Goal: Information Seeking & Learning: Learn about a topic

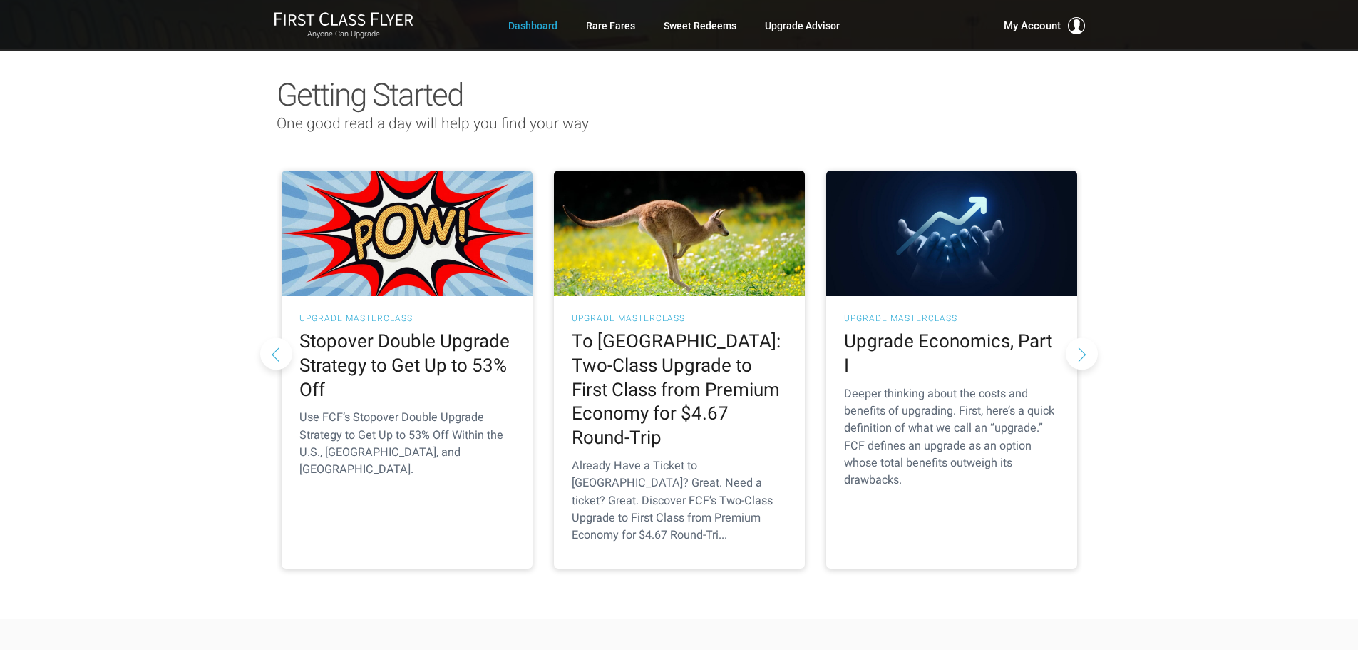
scroll to position [71, 0]
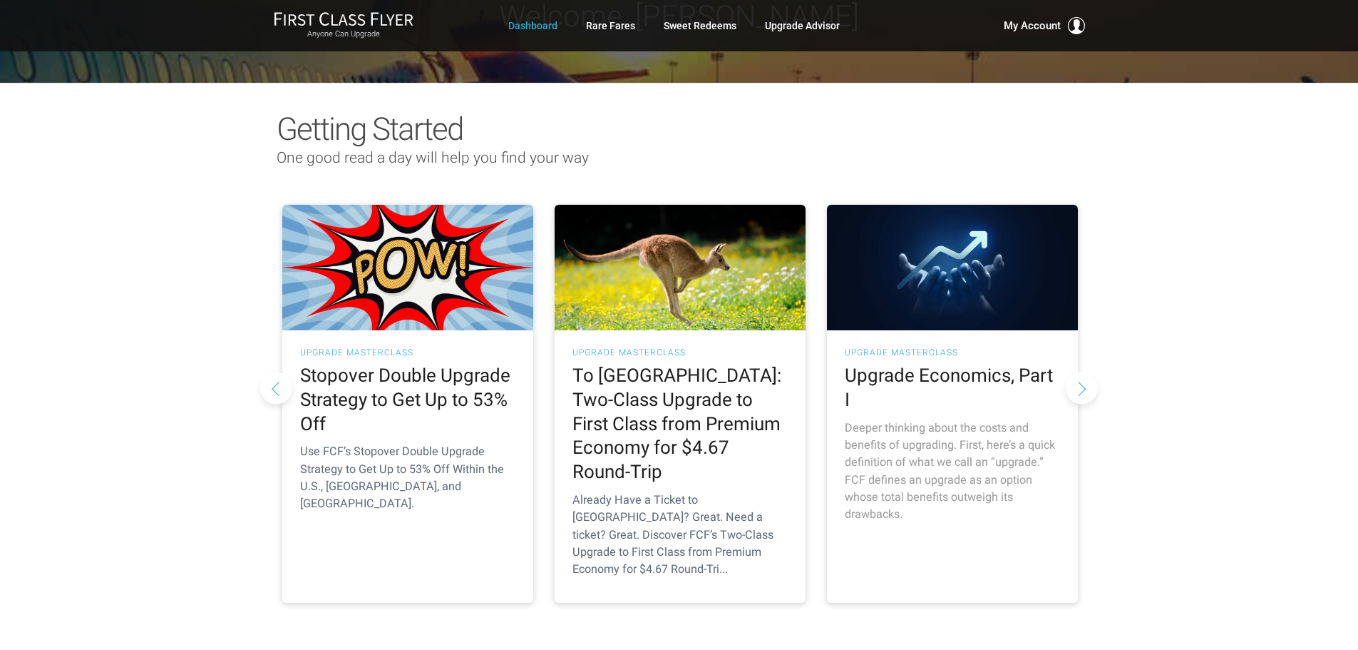
click at [954, 376] on h2 "Upgrade Economics, Part I" at bounding box center [952, 388] width 215 height 48
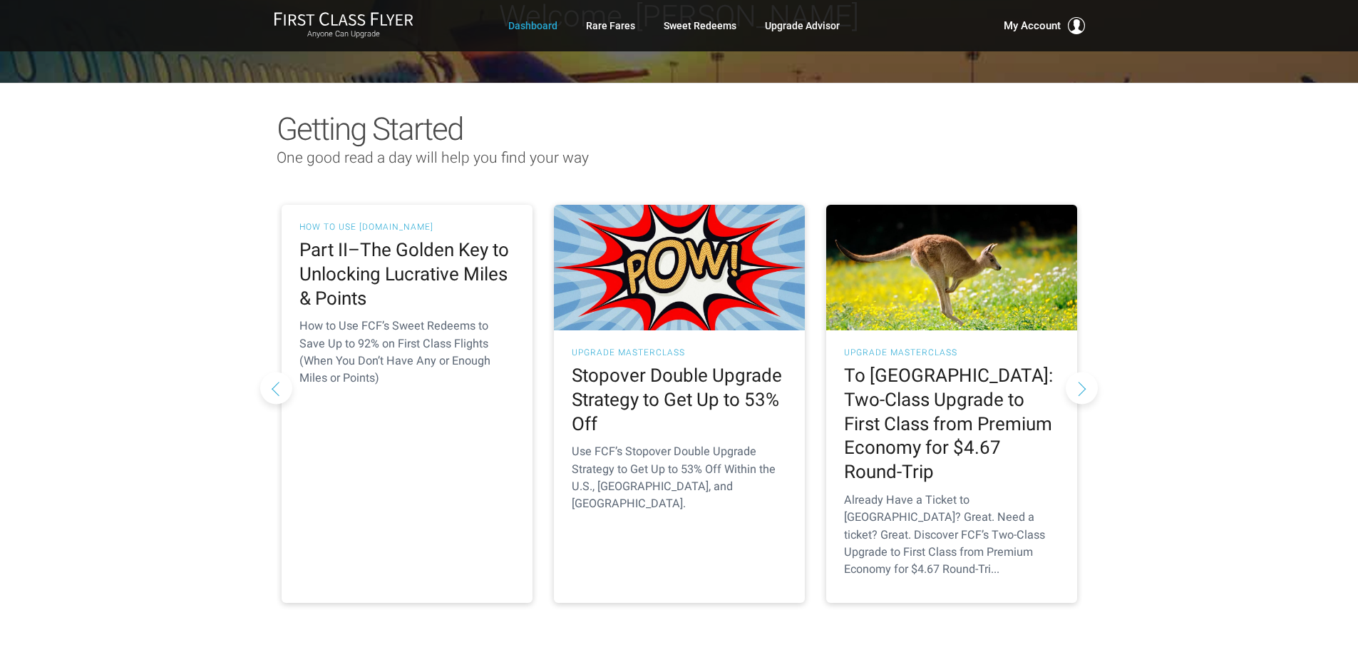
click at [1085, 372] on button "Next slide" at bounding box center [1082, 388] width 32 height 32
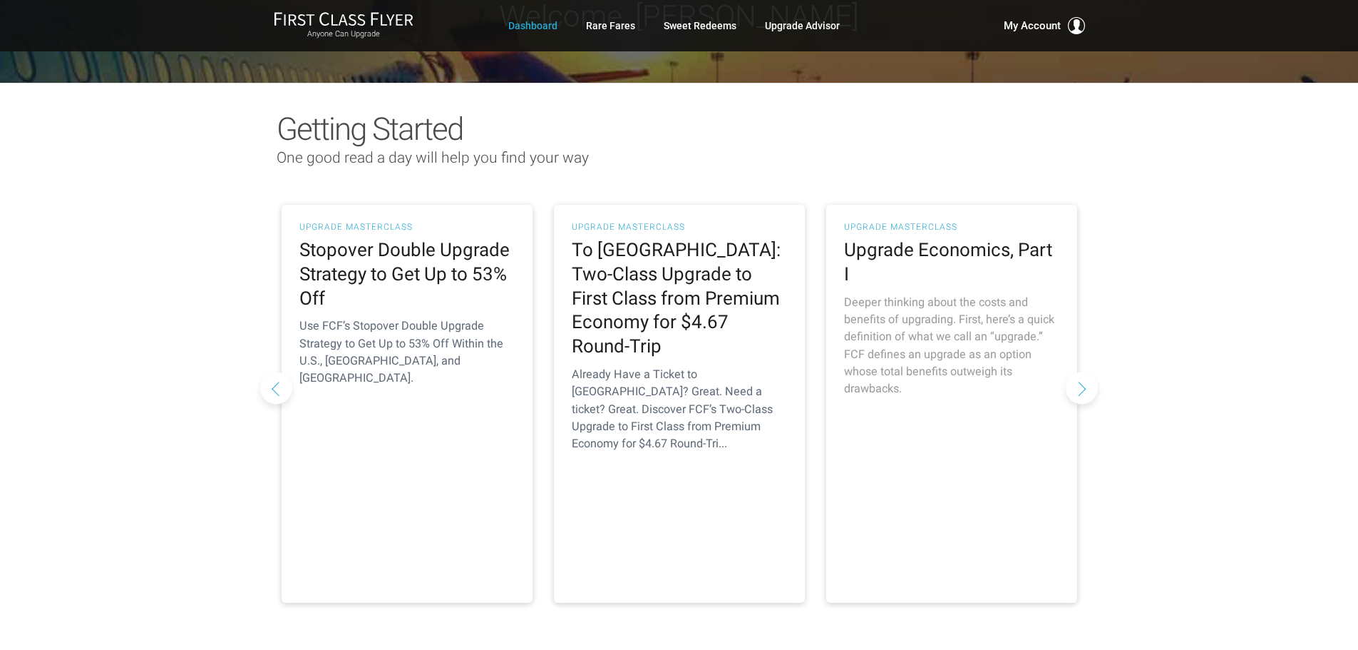
click at [941, 361] on p "Deeper thinking about the costs and benefits of upgrading. First, here’s a quic…" at bounding box center [951, 346] width 215 height 104
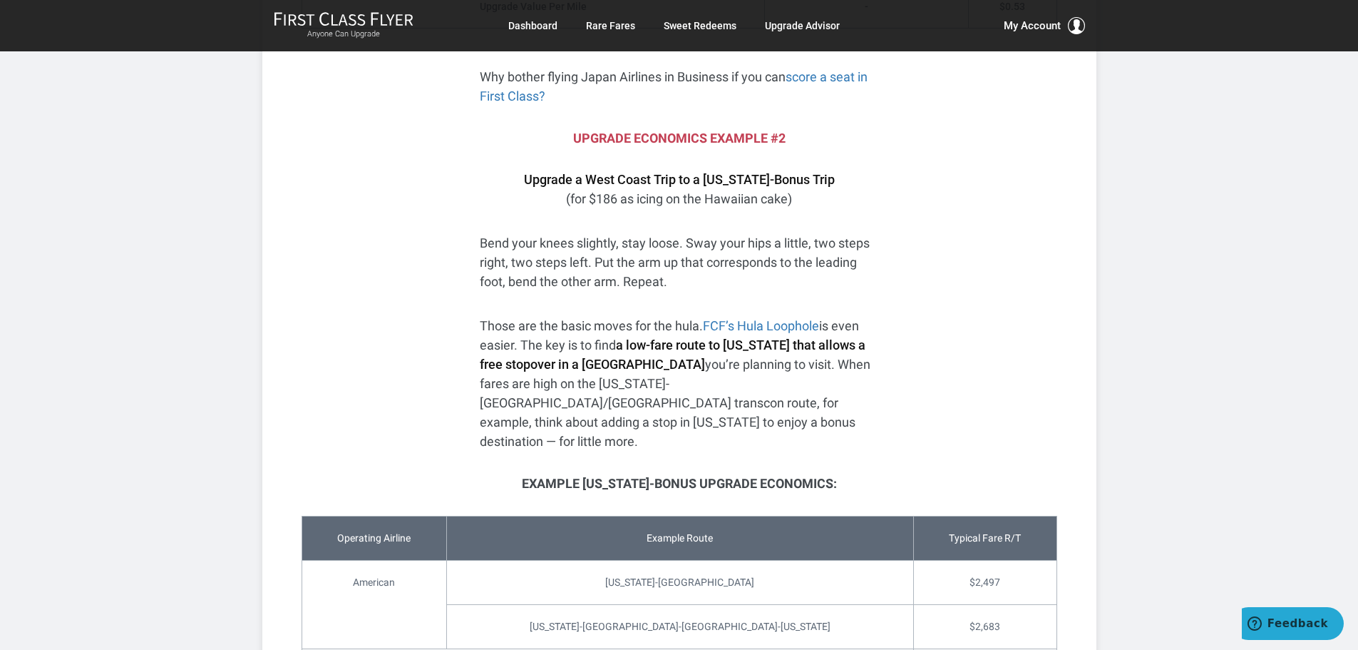
scroll to position [1070, 0]
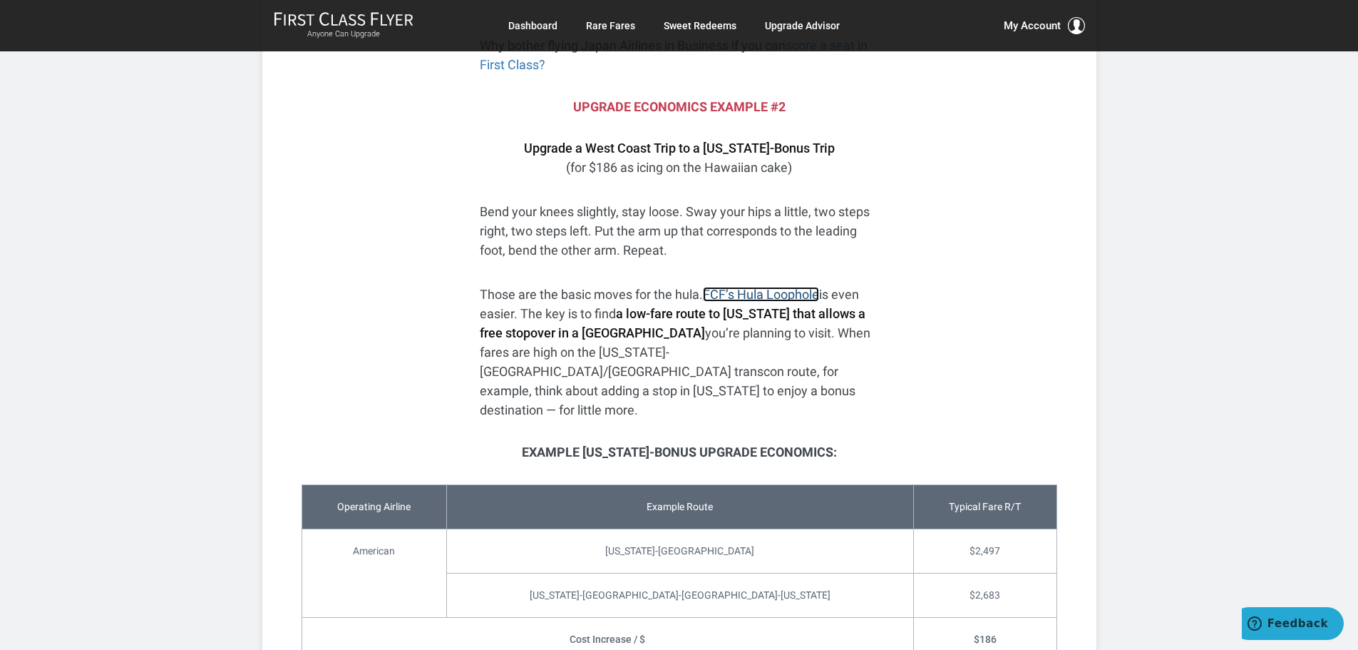
click at [758, 302] on link "FCF’s Hula Loophole" at bounding box center [761, 294] width 116 height 15
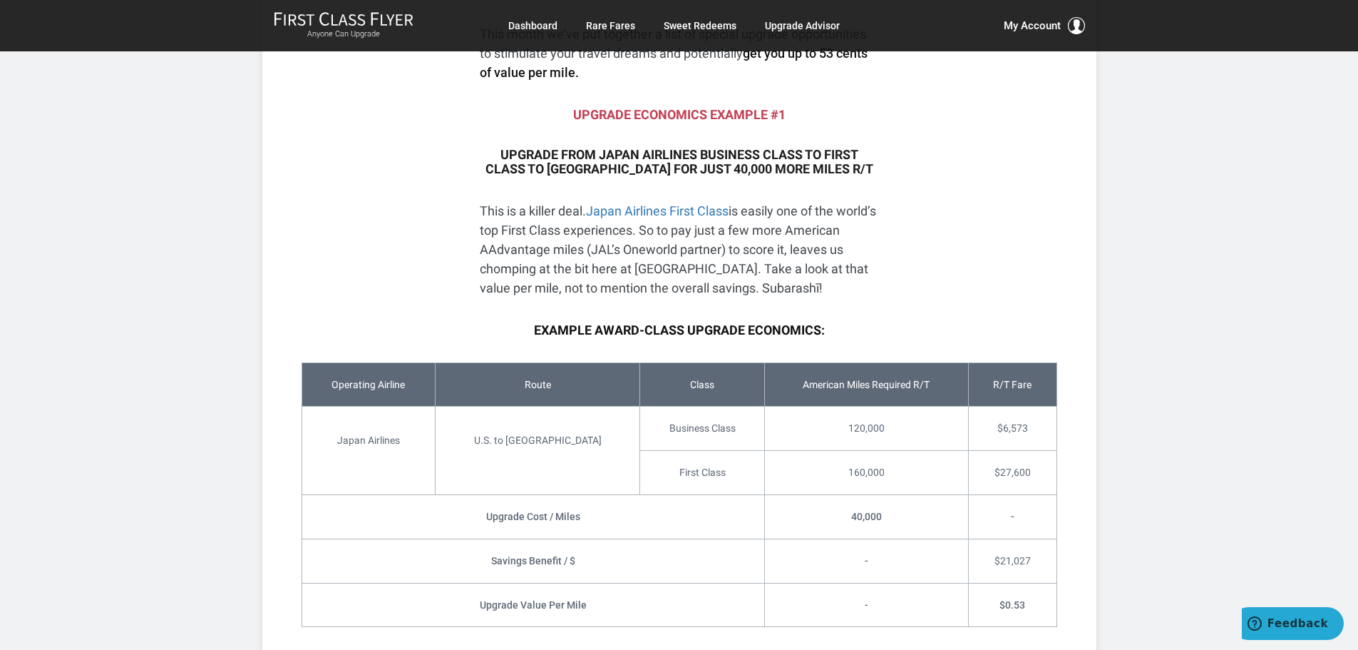
scroll to position [428, 0]
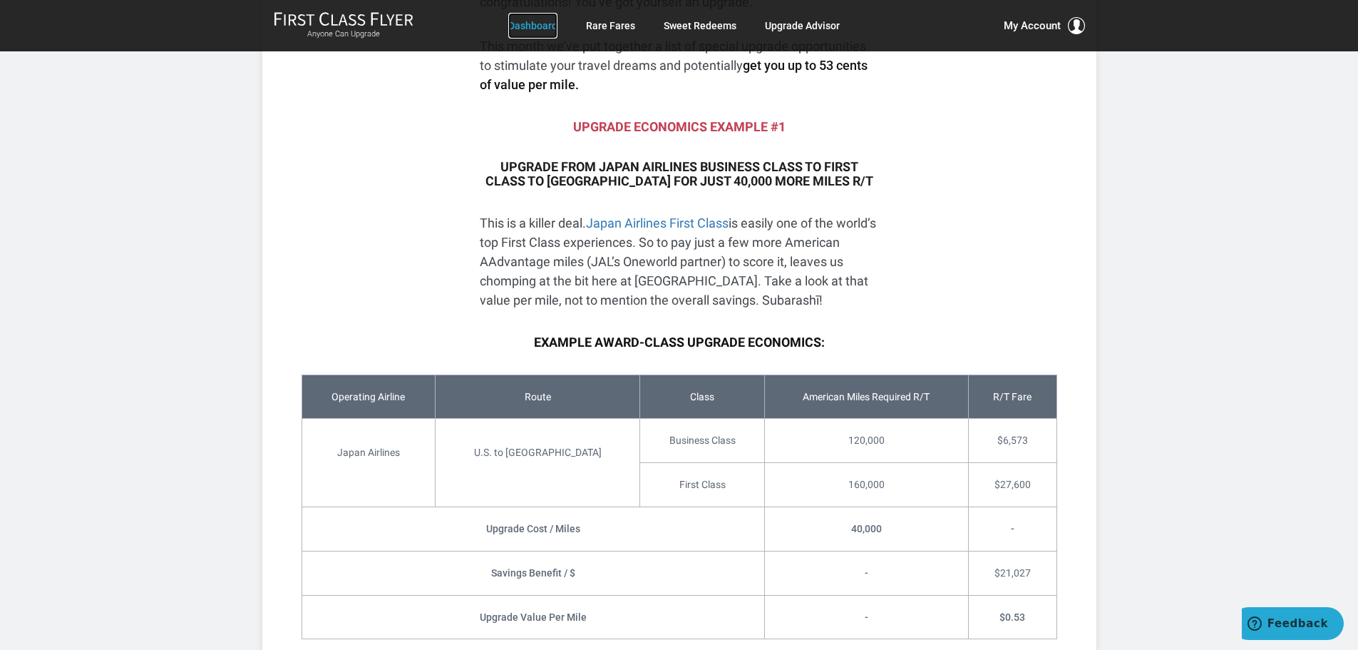
click at [544, 29] on link "Dashboard" at bounding box center [532, 26] width 49 height 26
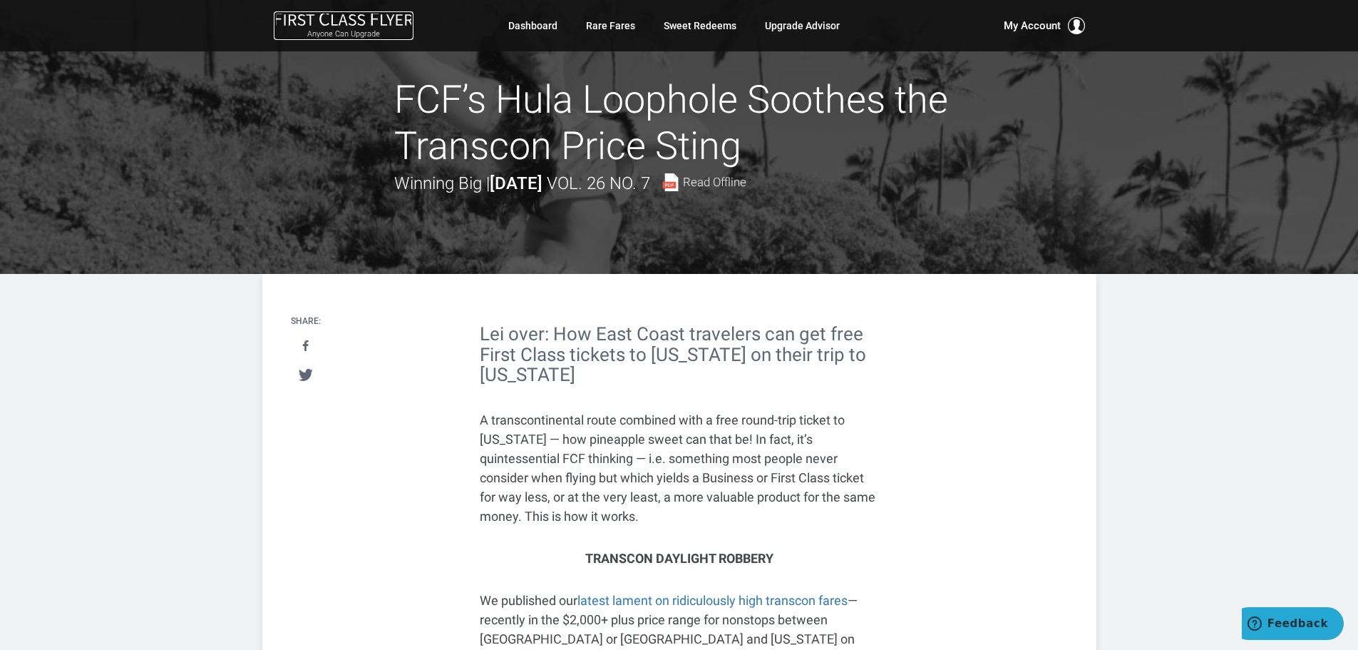
click at [382, 24] on img at bounding box center [344, 18] width 140 height 15
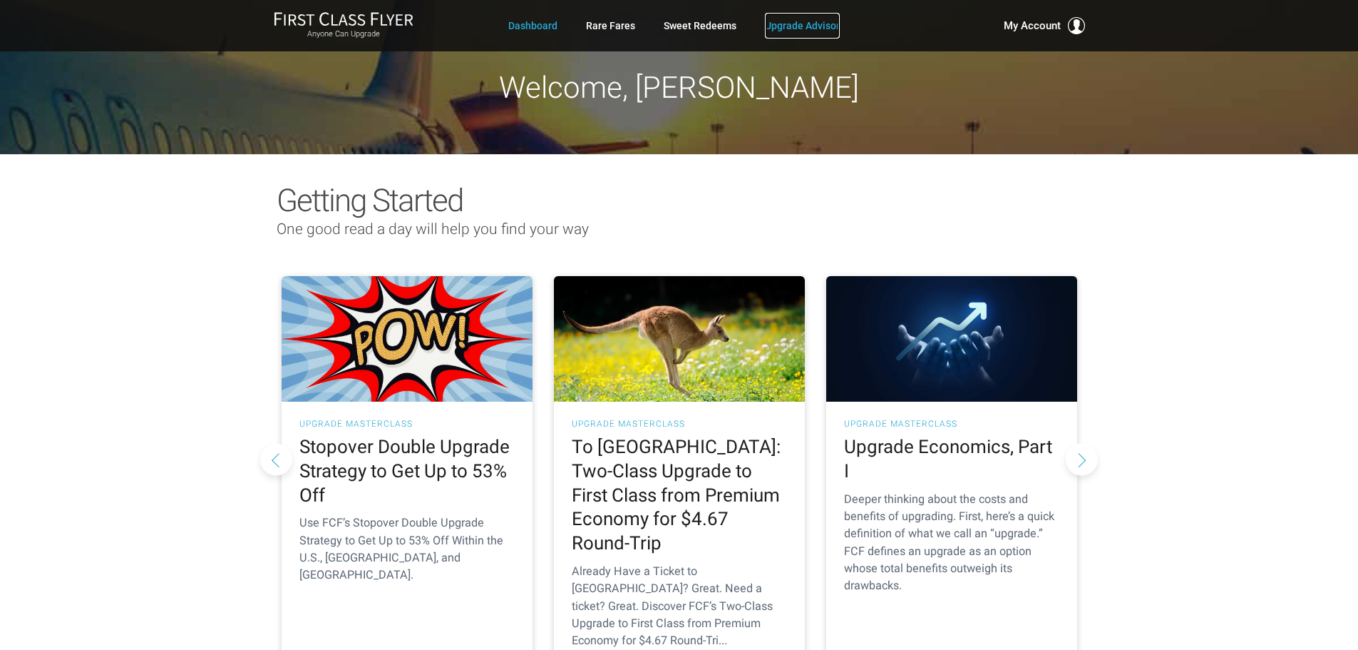
click at [777, 24] on link "Upgrade Advisor" at bounding box center [802, 26] width 75 height 26
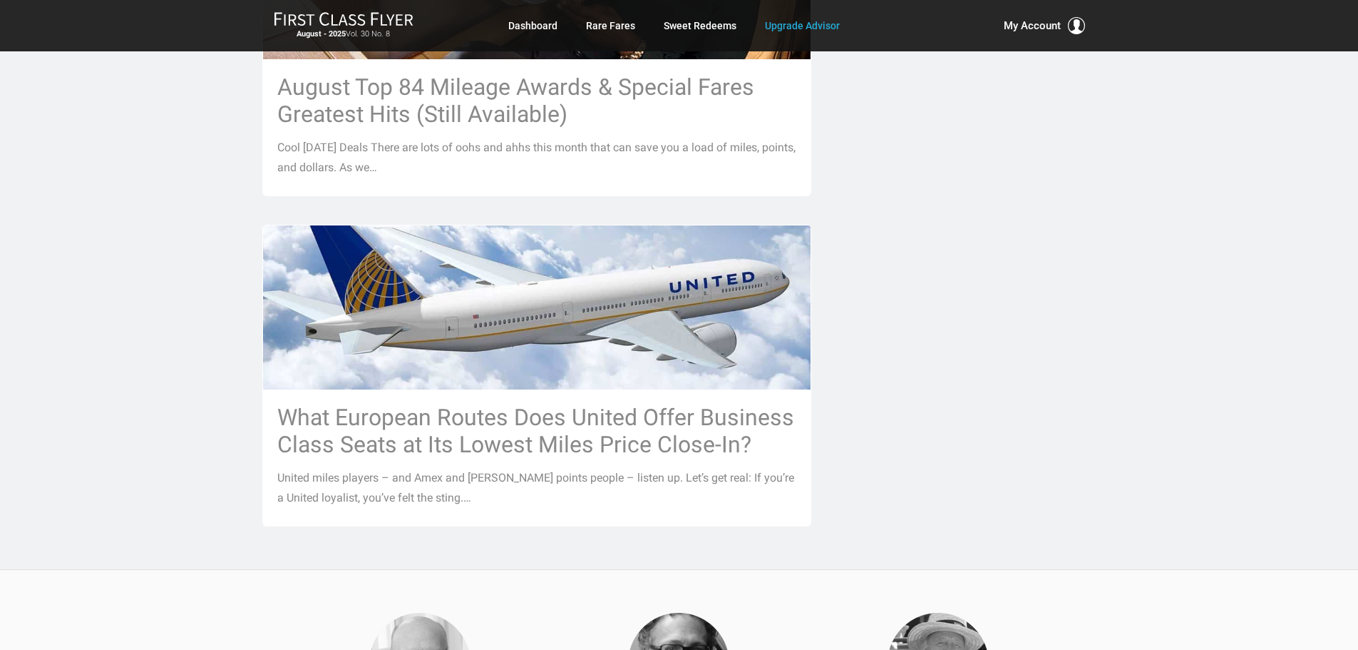
scroll to position [1640, 0]
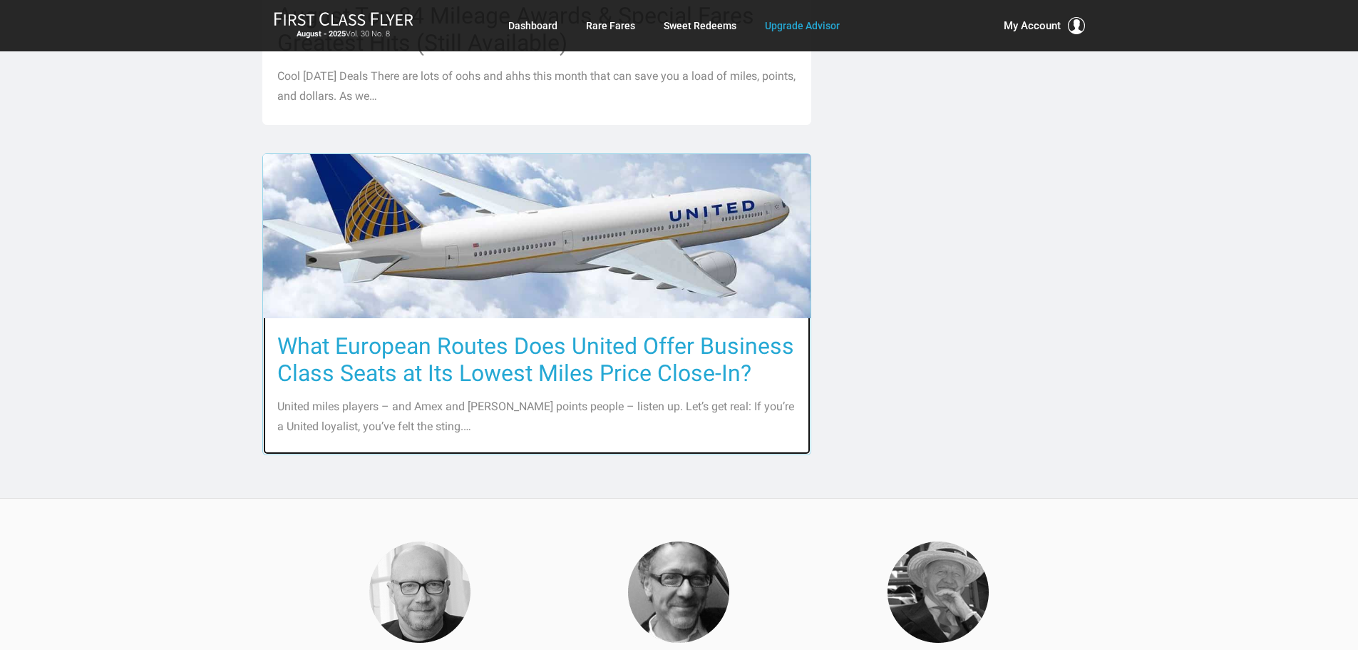
click at [551, 350] on h3 "What European Routes Does United Offer Business Class Seats at Its Lowest Miles…" at bounding box center [536, 359] width 519 height 54
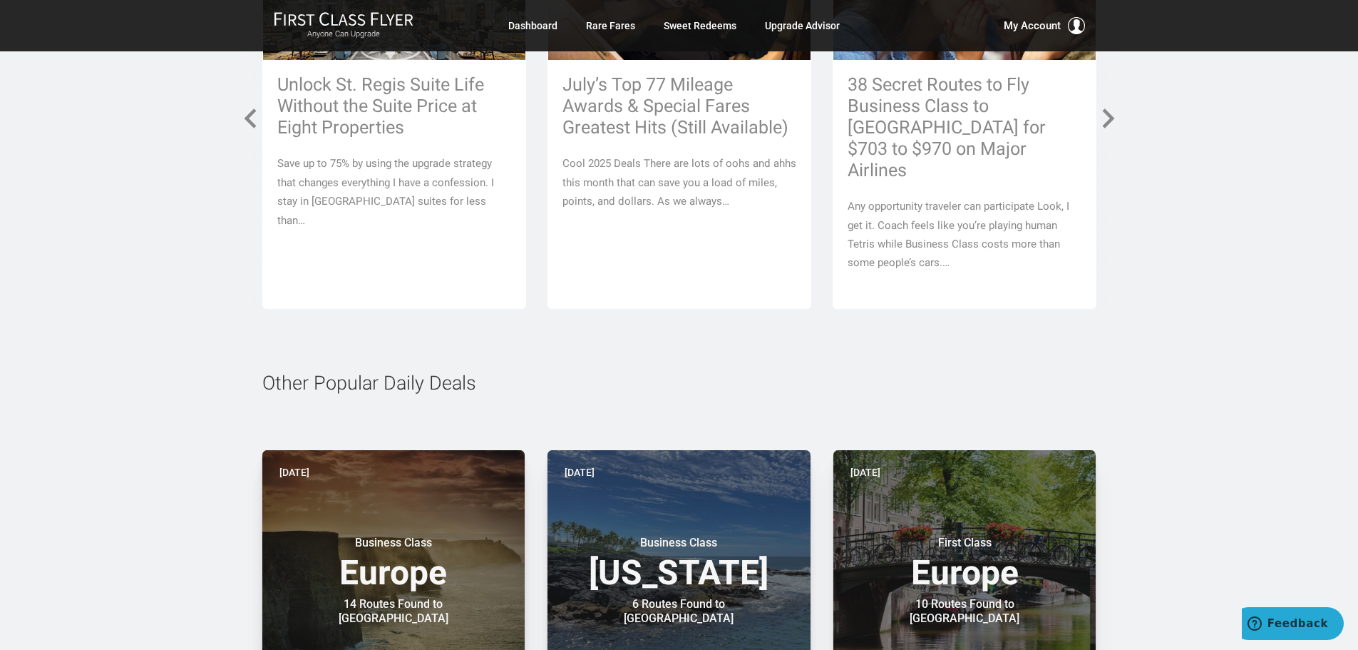
scroll to position [3270, 0]
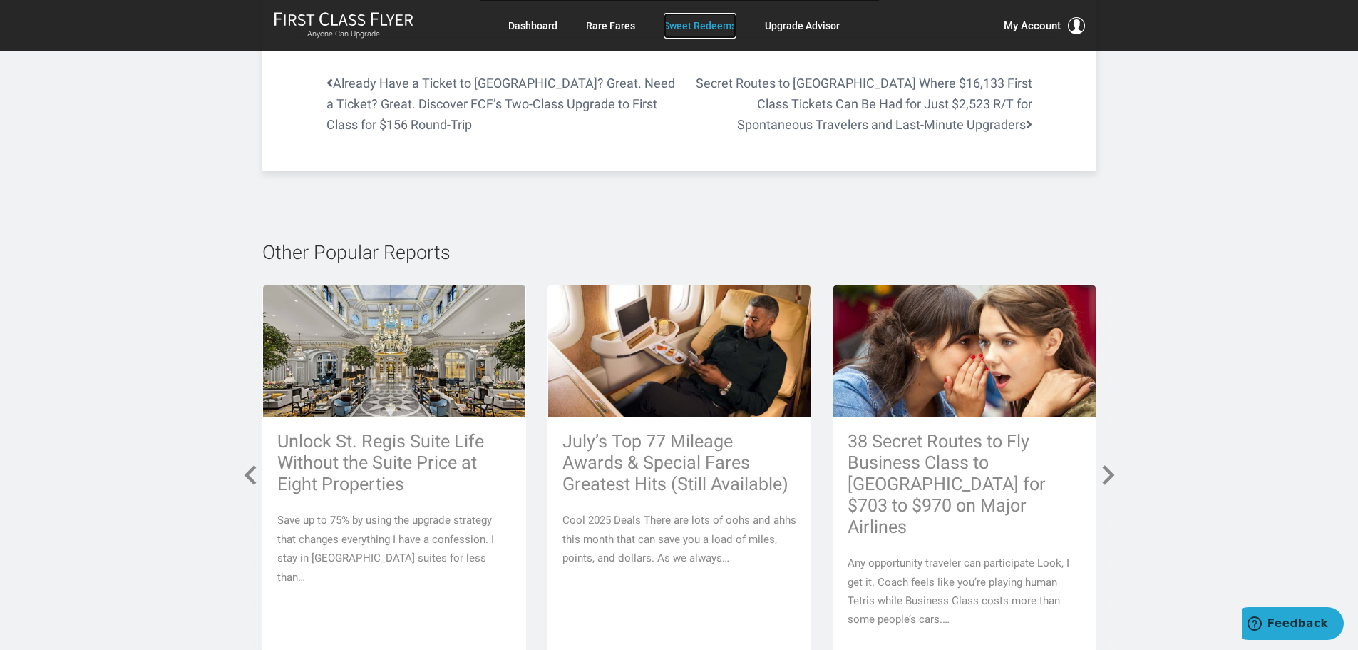
click at [722, 21] on link "Sweet Redeems" at bounding box center [700, 26] width 73 height 26
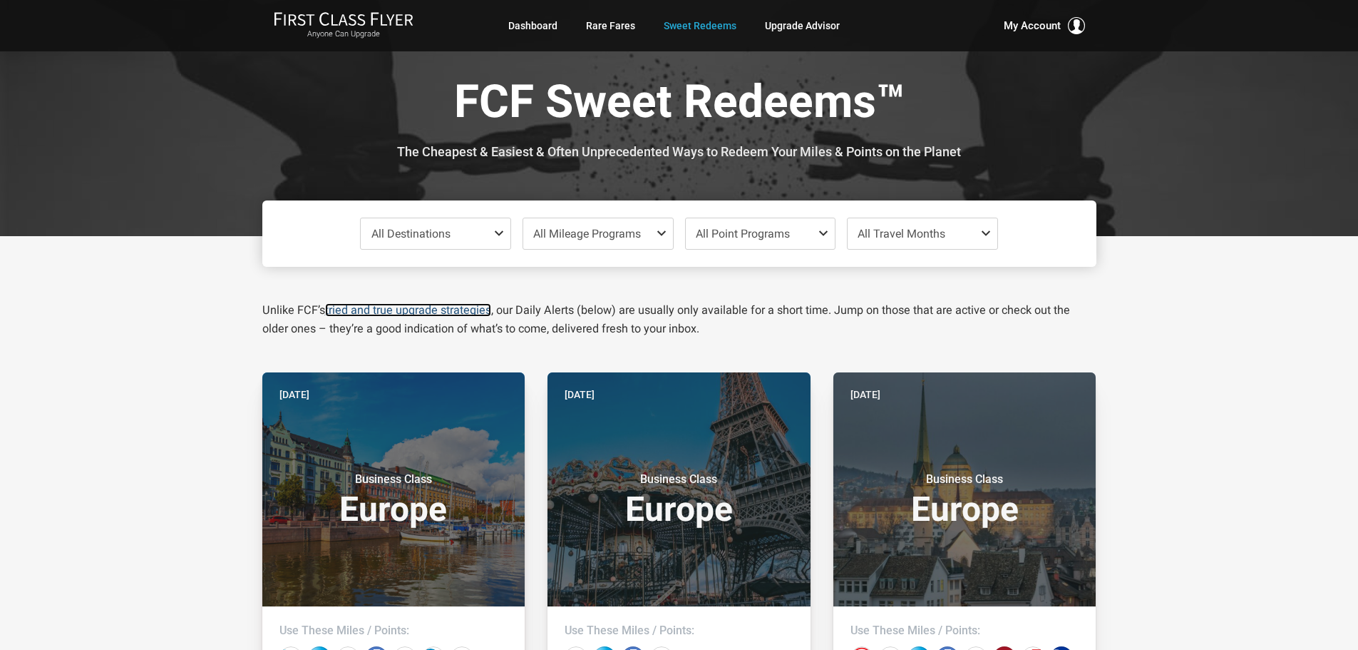
click at [397, 312] on link "tried and true upgrade strategies" at bounding box center [408, 310] width 166 height 14
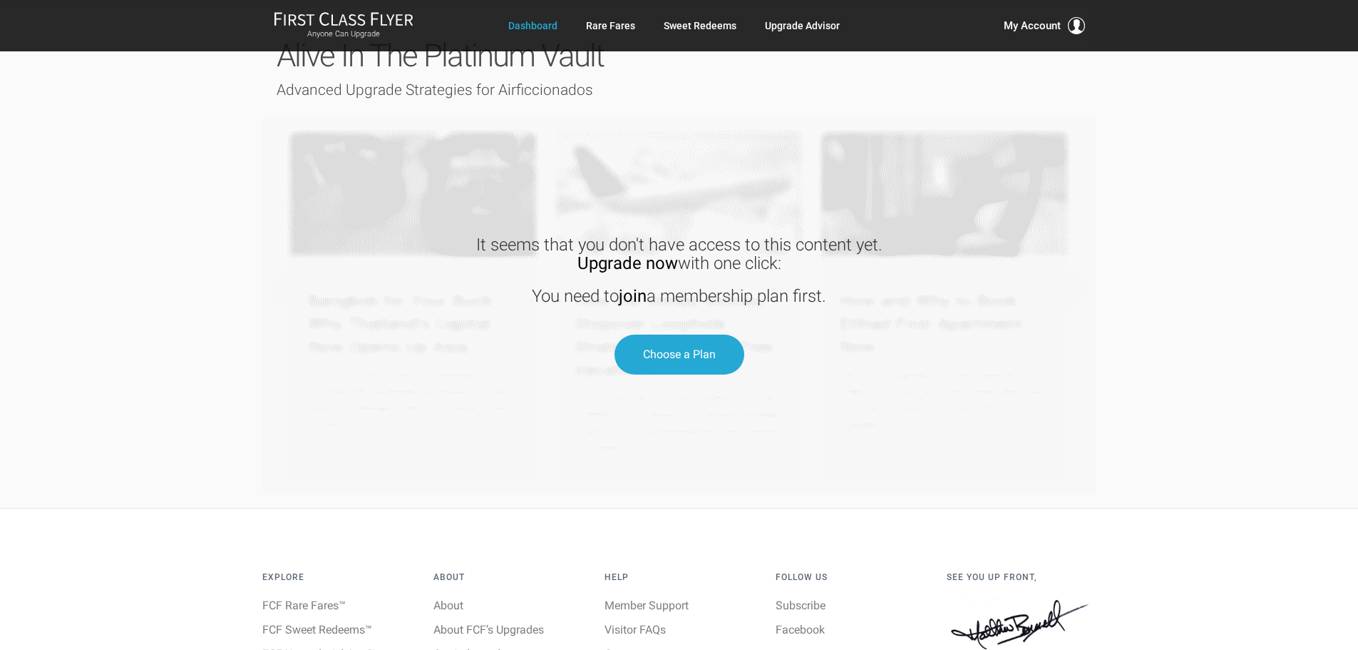
scroll to position [1524, 0]
